Goal: Information Seeking & Learning: Learn about a topic

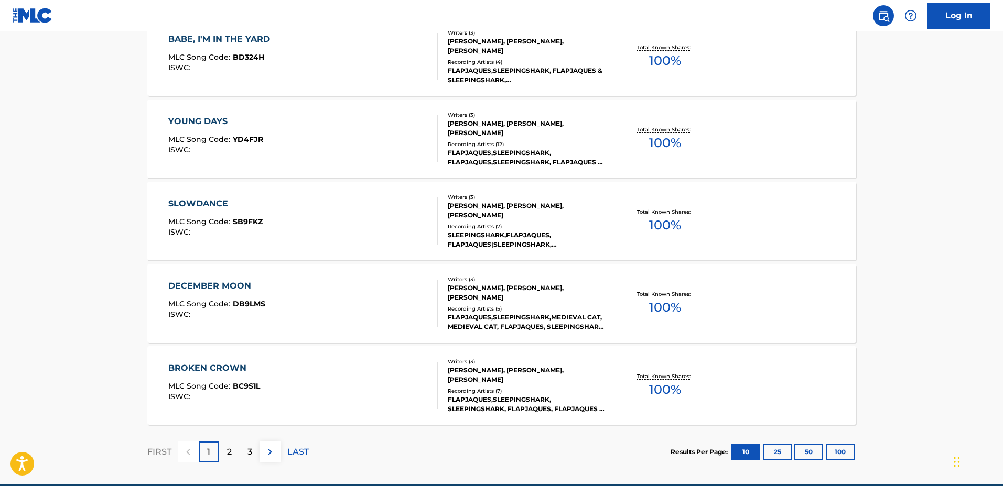
scroll to position [797, 0]
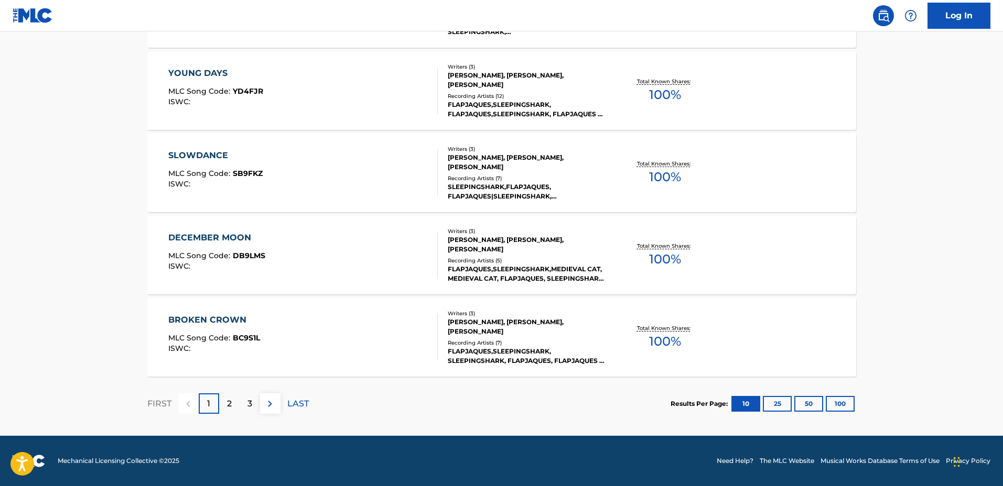
click at [232, 404] on div "2" at bounding box center [229, 404] width 20 height 20
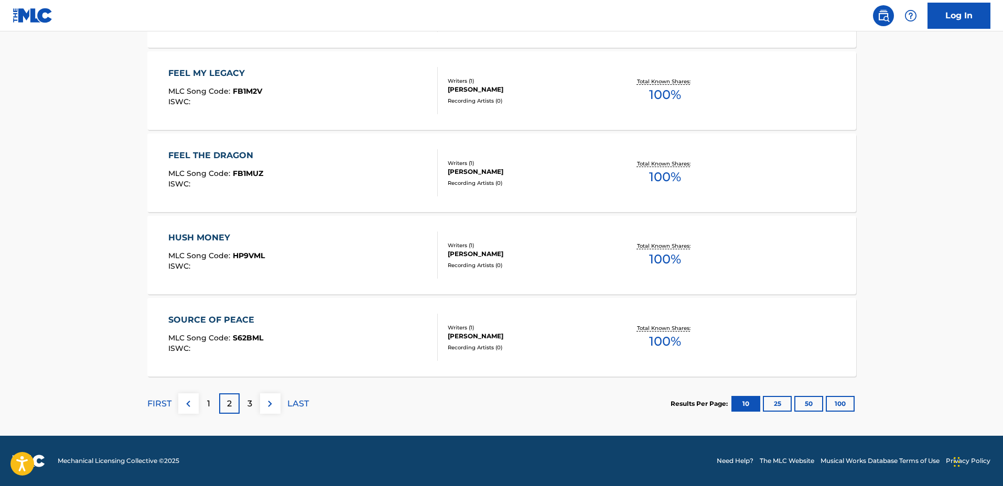
click at [297, 253] on div "HUSH MONEY MLC Song Code : HP9VML ISWC :" at bounding box center [302, 255] width 269 height 47
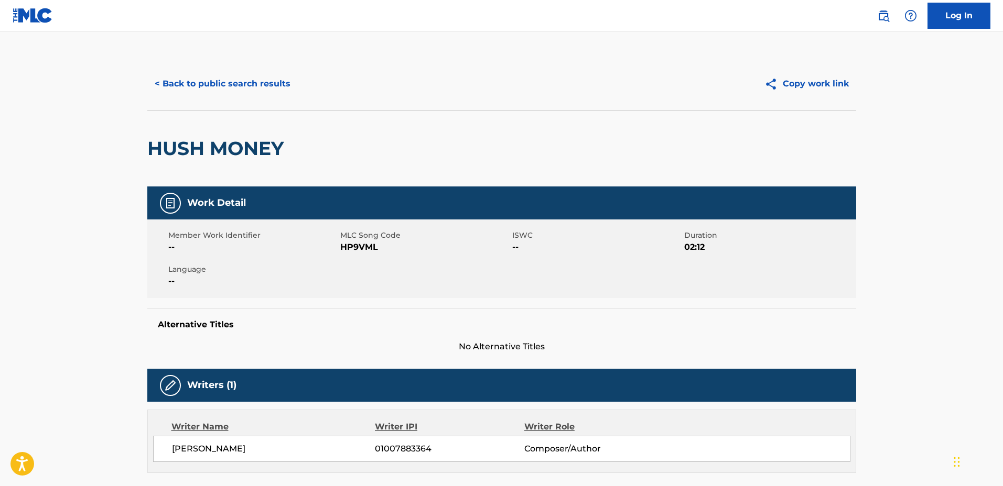
click at [235, 68] on div "< Back to public search results Copy work link" at bounding box center [501, 84] width 709 height 52
click at [238, 80] on button "< Back to public search results" at bounding box center [222, 84] width 150 height 26
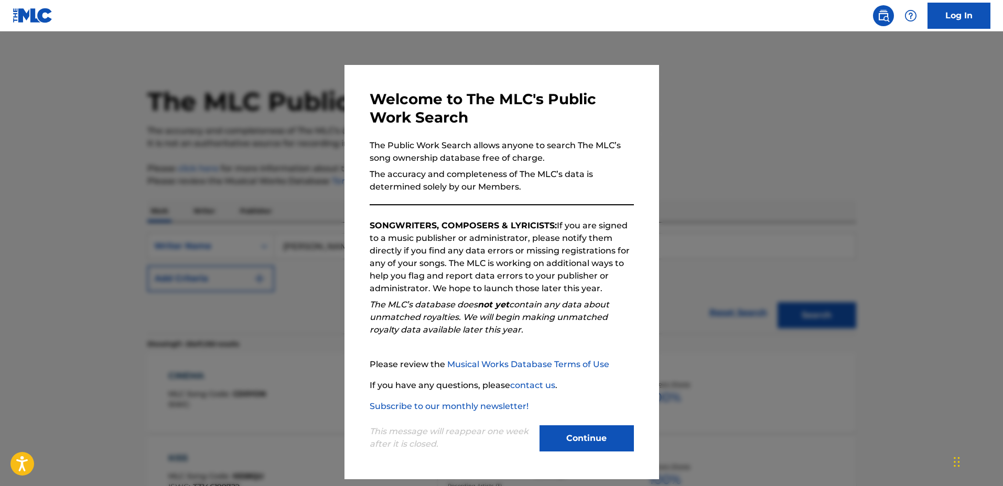
scroll to position [797, 0]
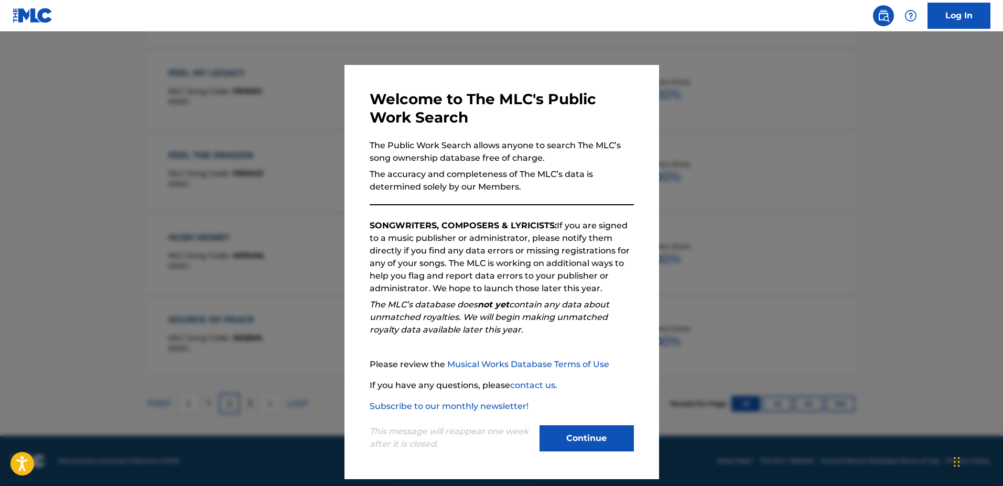
click at [283, 222] on div at bounding box center [501, 274] width 1003 height 486
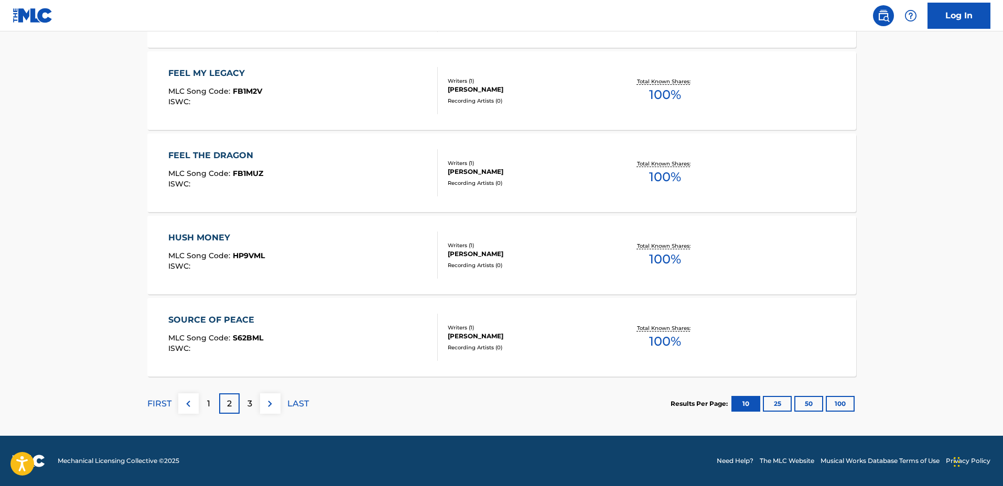
click at [252, 400] on p "3" at bounding box center [249, 404] width 5 height 13
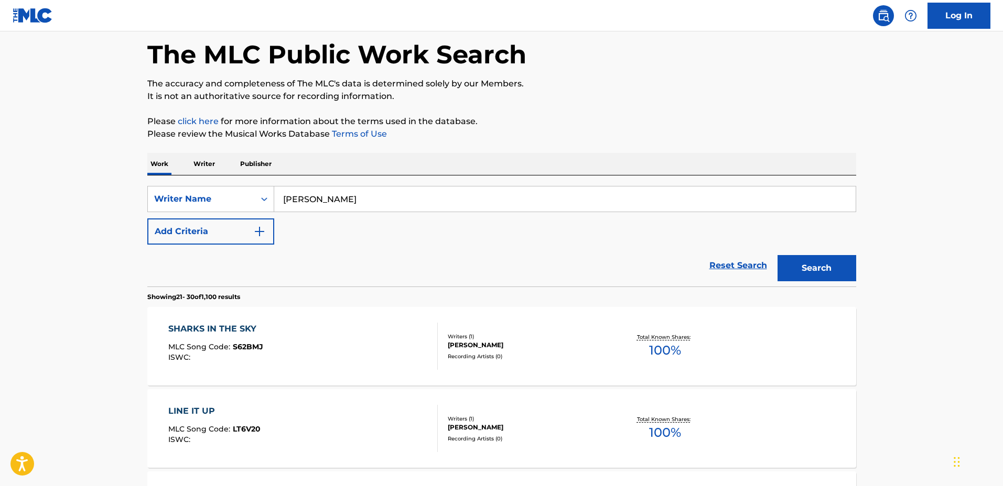
scroll to position [262, 0]
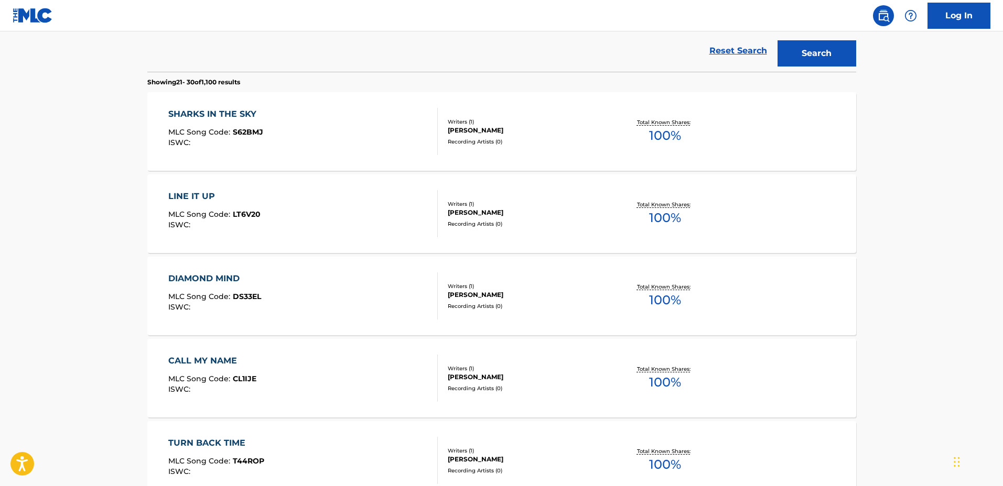
click at [337, 138] on div "SHARKS IN THE SKY MLC Song Code : S62BMJ ISWC :" at bounding box center [302, 131] width 269 height 47
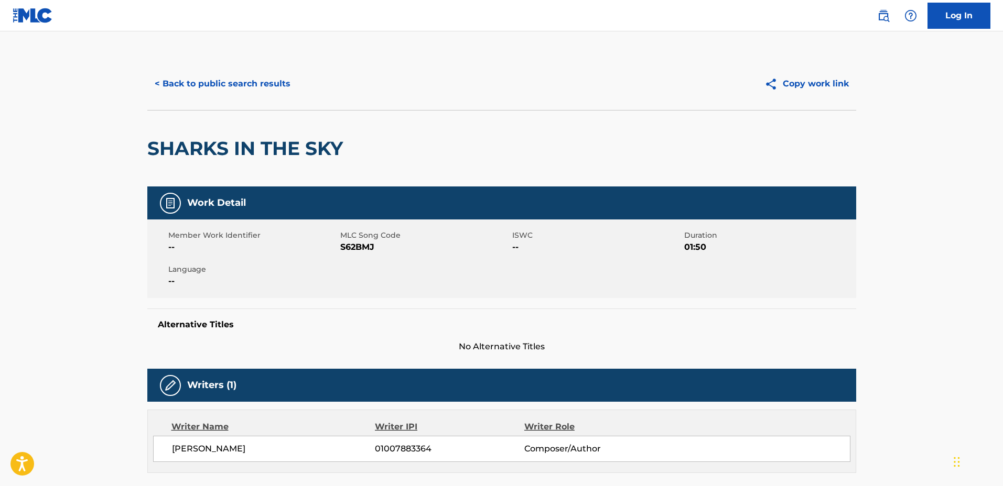
click at [240, 94] on button "< Back to public search results" at bounding box center [222, 84] width 150 height 26
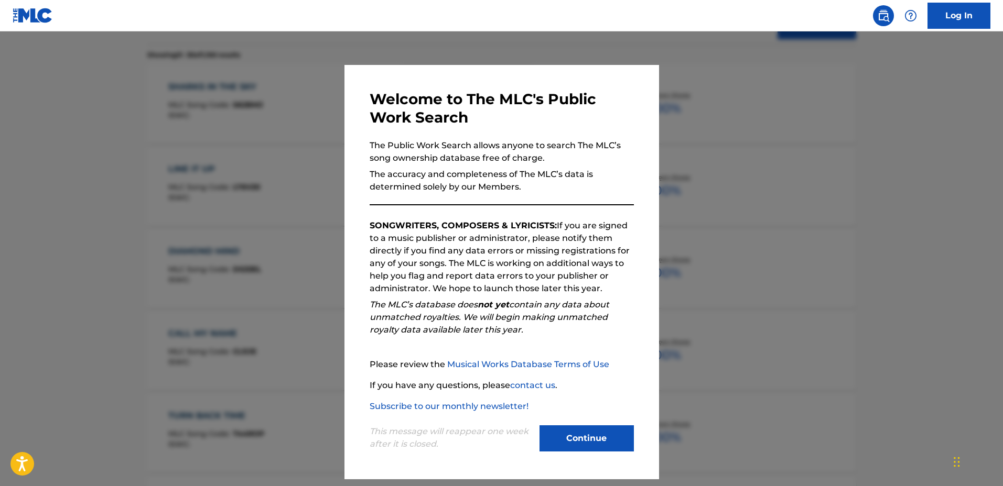
click at [277, 212] on div at bounding box center [501, 274] width 1003 height 486
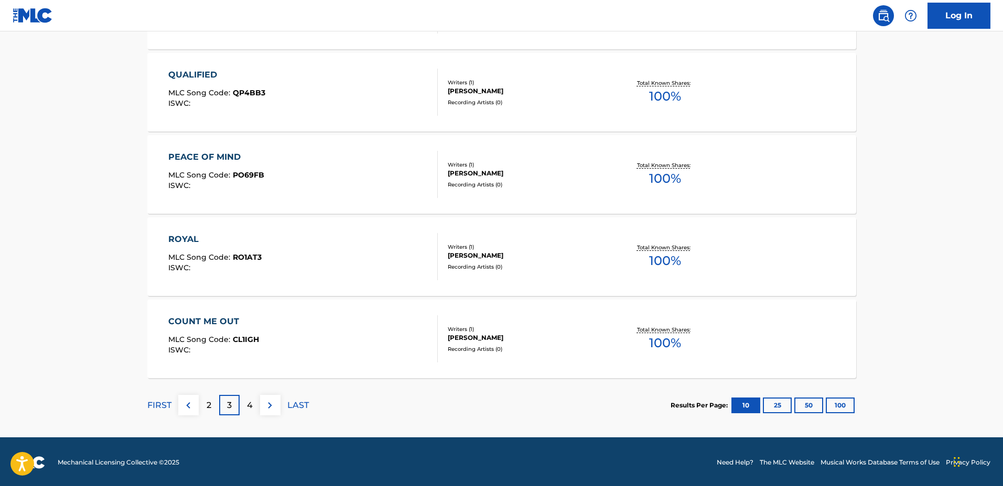
scroll to position [797, 0]
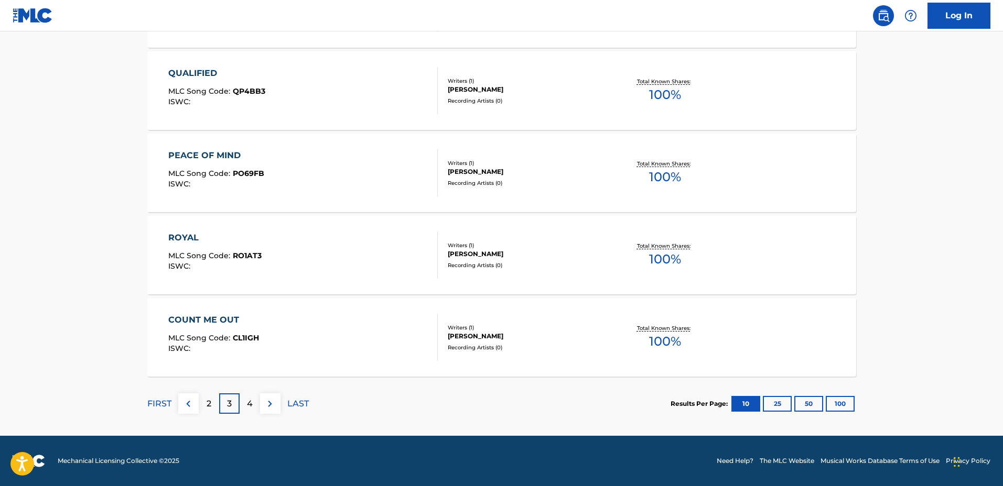
click at [252, 404] on p "4" at bounding box center [250, 404] width 6 height 13
click at [255, 405] on div "5" at bounding box center [250, 404] width 20 height 20
click at [340, 198] on div "GREEN LIGHT MLC Song Code : GB5N9K ISWC : Writers ( 3 ) [PERSON_NAME], [PERSON_…" at bounding box center [501, 173] width 709 height 79
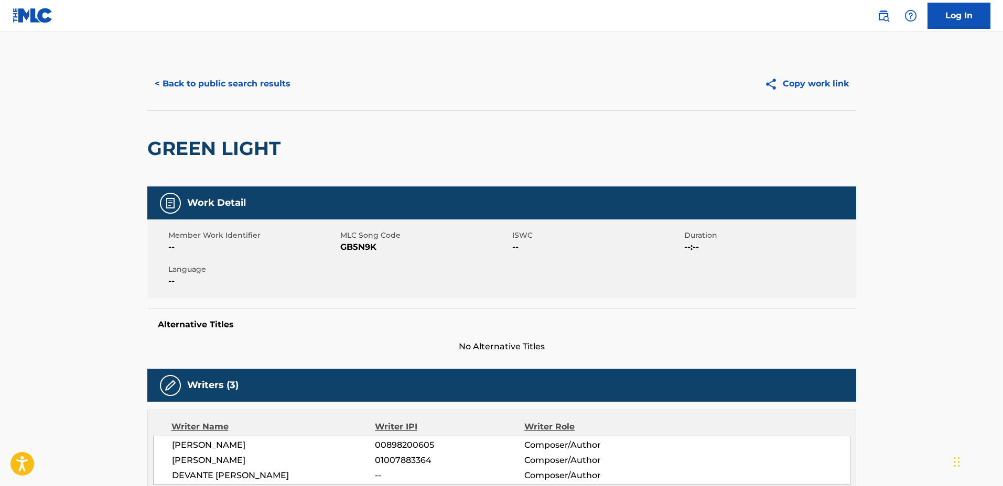
click at [242, 74] on button "< Back to public search results" at bounding box center [222, 84] width 150 height 26
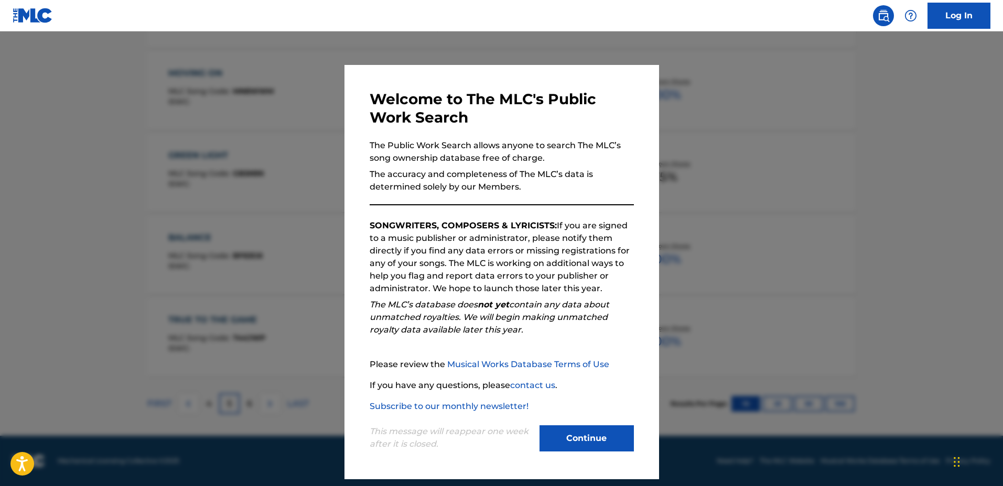
click at [245, 207] on div at bounding box center [501, 274] width 1003 height 486
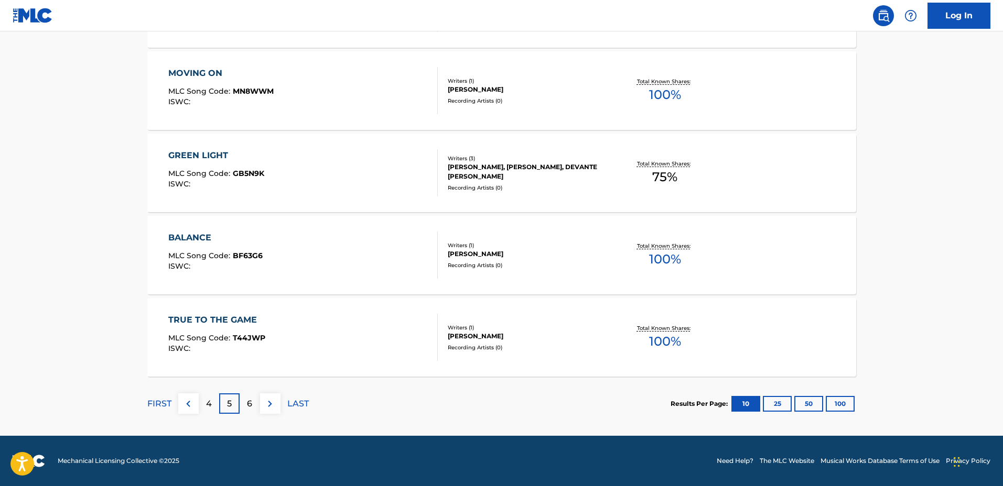
click at [240, 401] on div "6" at bounding box center [250, 404] width 20 height 20
click at [251, 400] on p "7" at bounding box center [249, 404] width 5 height 13
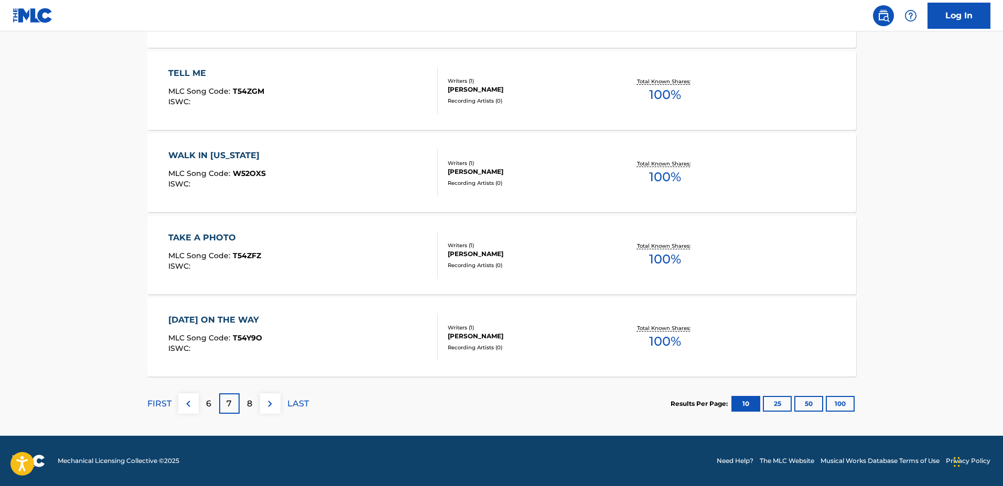
click at [254, 399] on div "8" at bounding box center [250, 404] width 20 height 20
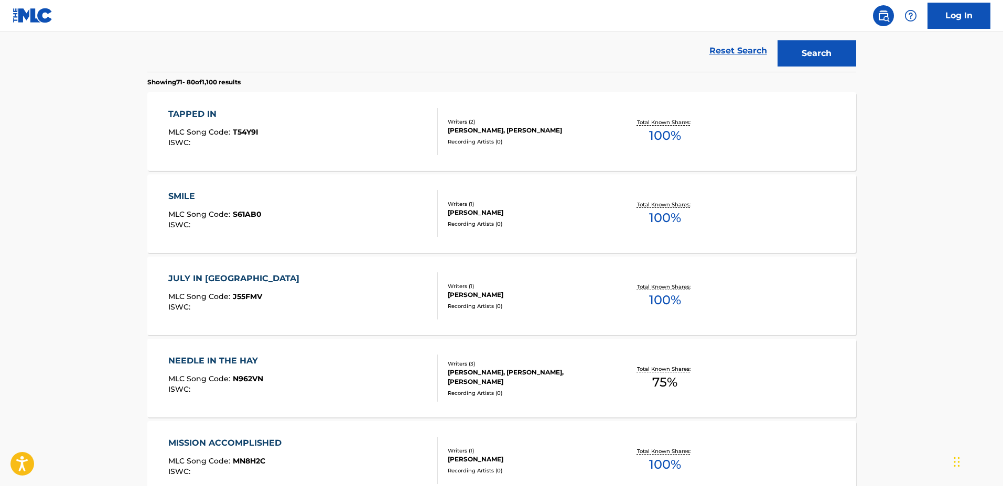
click at [345, 352] on div "NEEDLE IN THE HAY MLC Song Code : N962VN ISWC : Writers ( 3 ) [PERSON_NAME], [P…" at bounding box center [501, 378] width 709 height 79
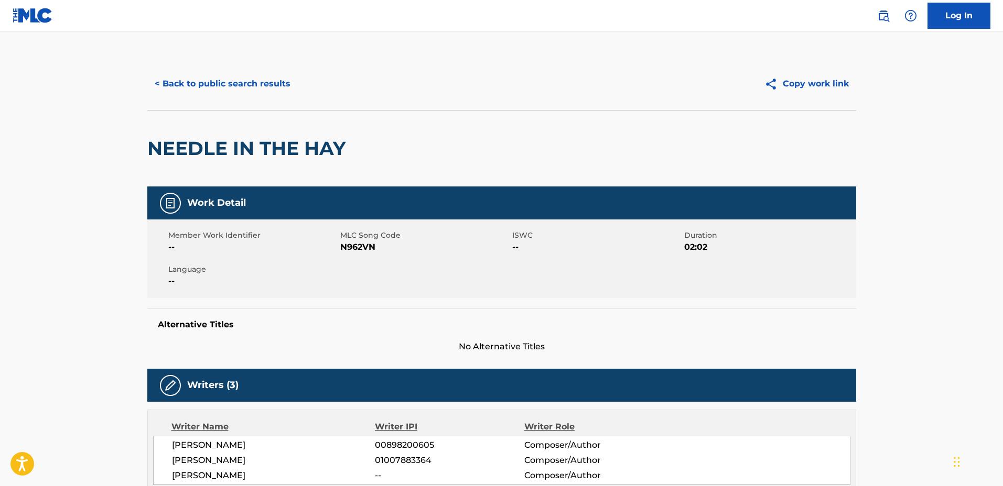
click at [246, 90] on button "< Back to public search results" at bounding box center [222, 84] width 150 height 26
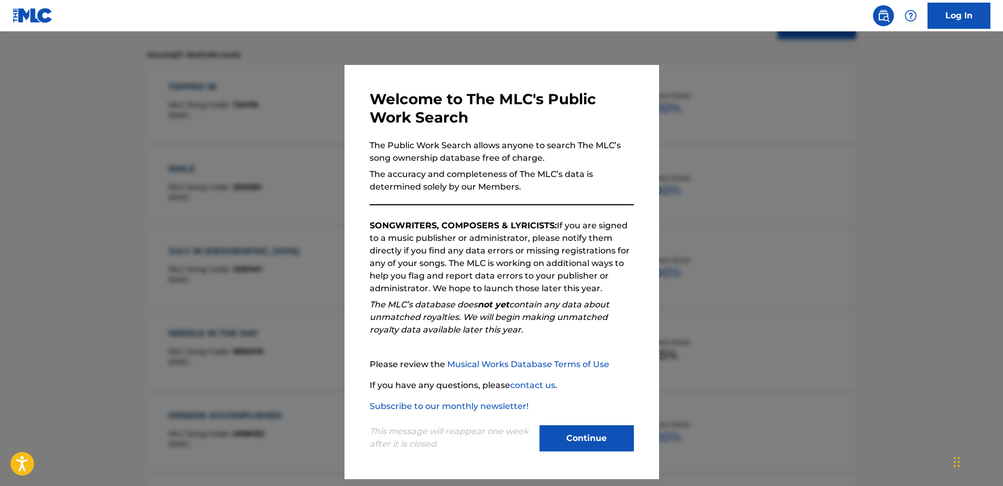
click at [244, 173] on div at bounding box center [501, 274] width 1003 height 486
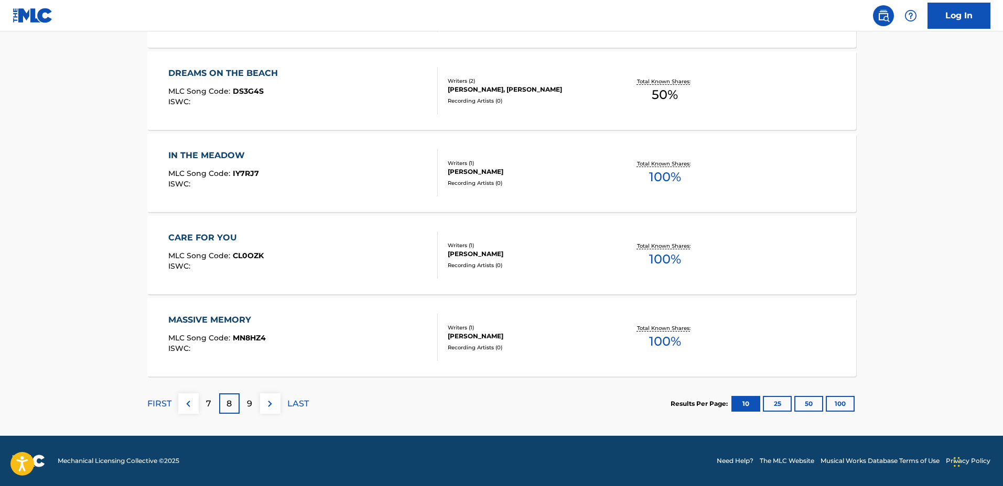
click at [251, 396] on div "9" at bounding box center [250, 404] width 20 height 20
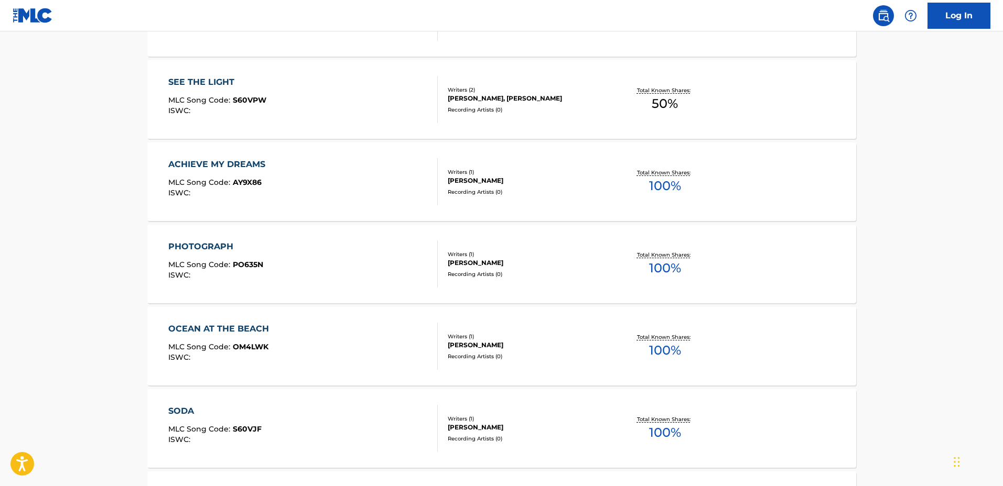
click at [285, 87] on div "SEE THE LIGHT MLC Song Code : S60VPW ISWC :" at bounding box center [302, 99] width 269 height 47
